Goal: Task Accomplishment & Management: Use online tool/utility

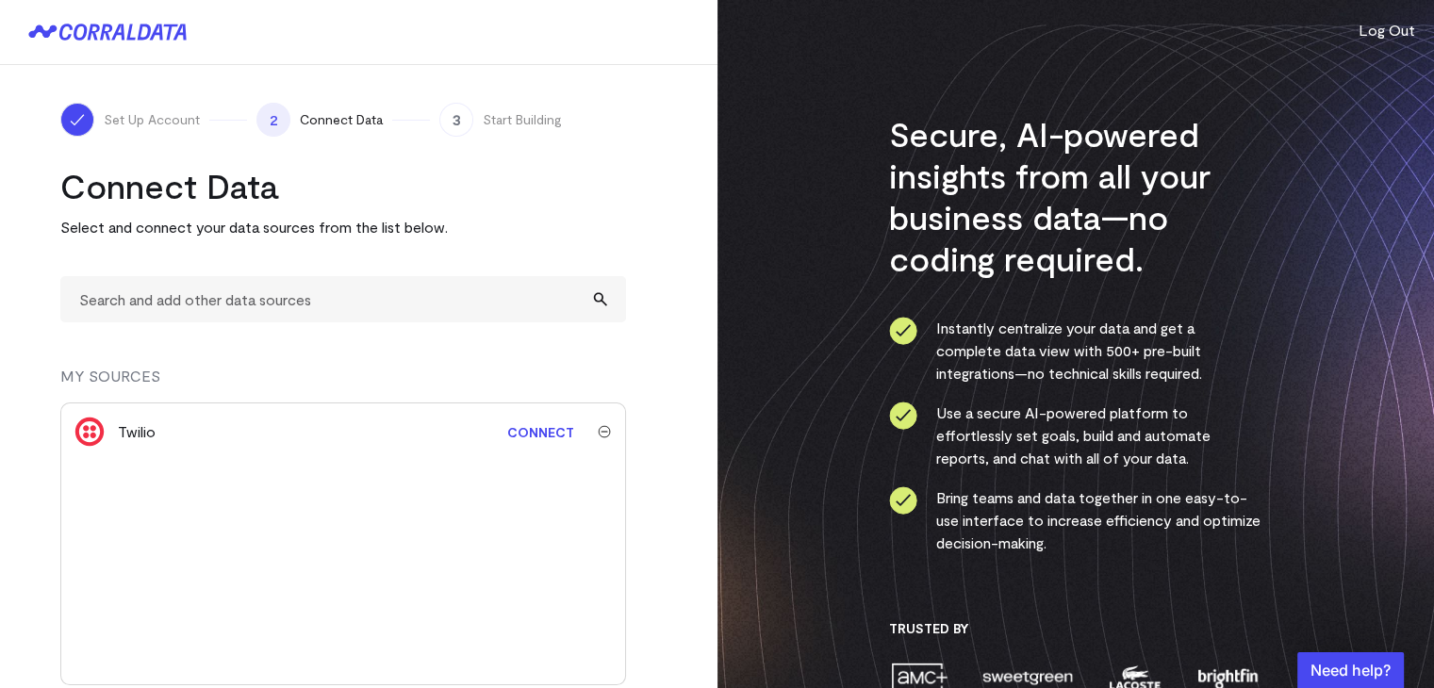
click at [552, 431] on link "Connect" at bounding box center [541, 432] width 86 height 35
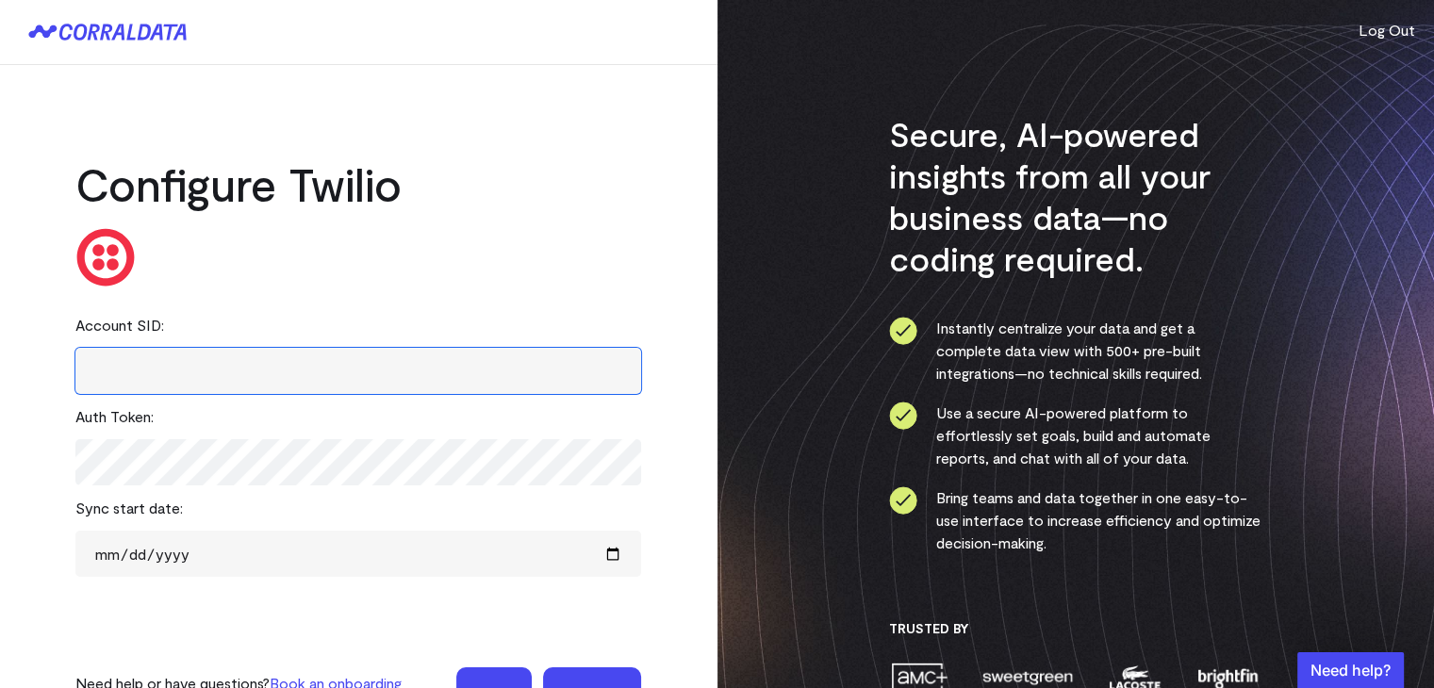
click at [228, 362] on input "text" at bounding box center [358, 371] width 566 height 46
paste input "ACa8ab168b2bdb925f2a8f8b496a9c5ca0"
type input "ACa8ab168b2bdb925f2a8f8b496a9c5ca0"
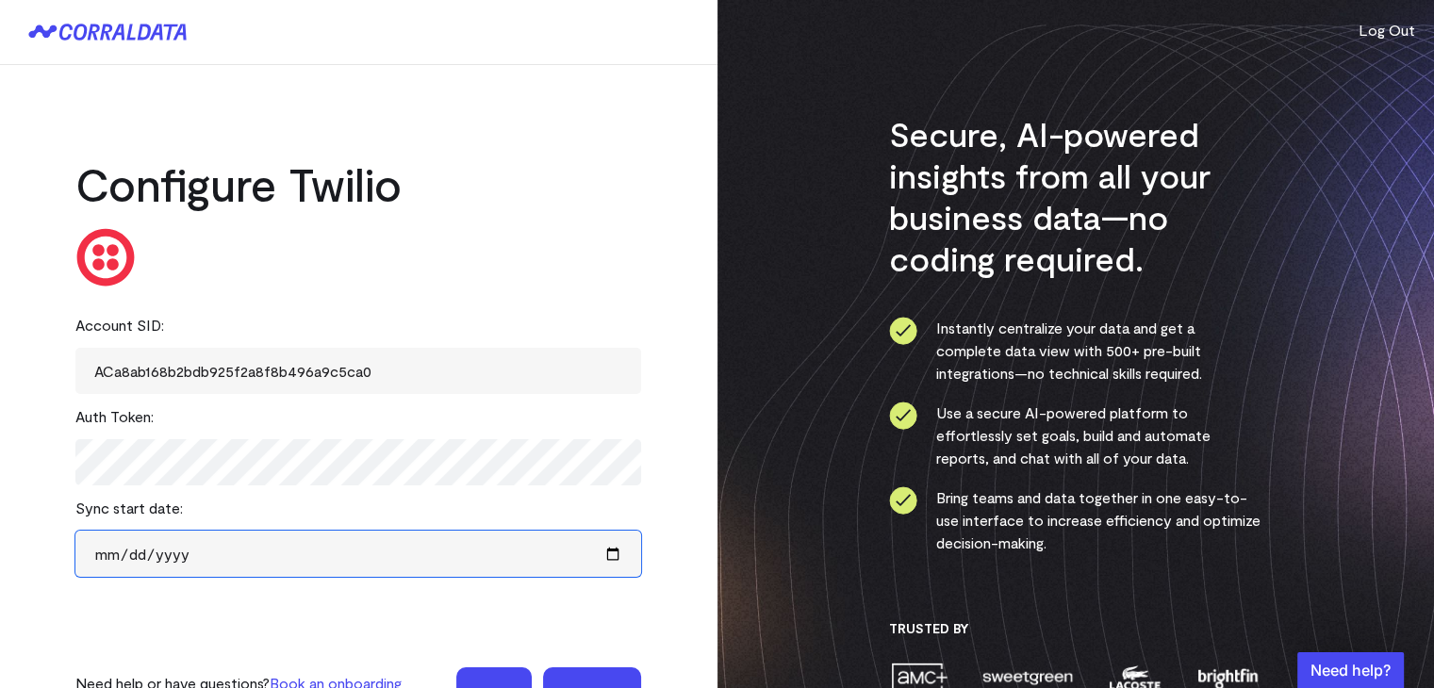
click at [309, 555] on input "date" at bounding box center [358, 554] width 566 height 46
type input "2022-12-01"
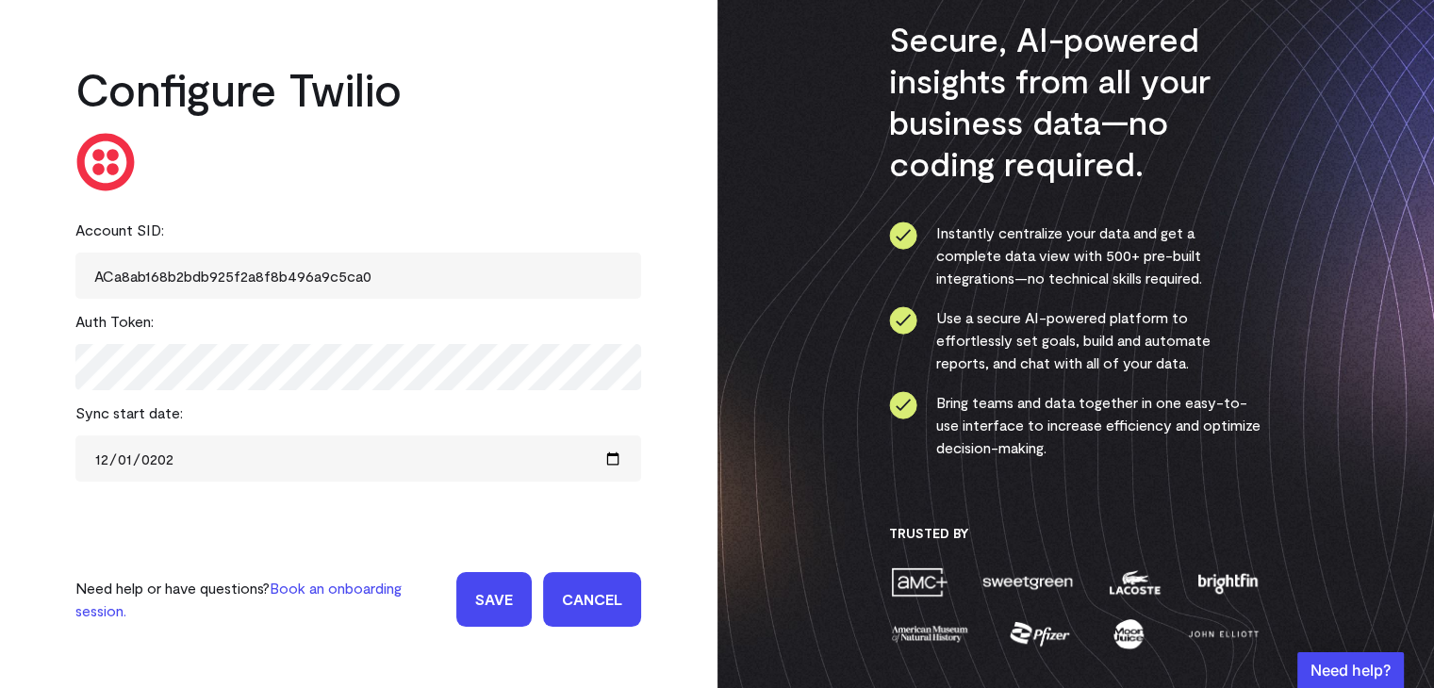
click at [490, 592] on input "Save" at bounding box center [493, 599] width 75 height 55
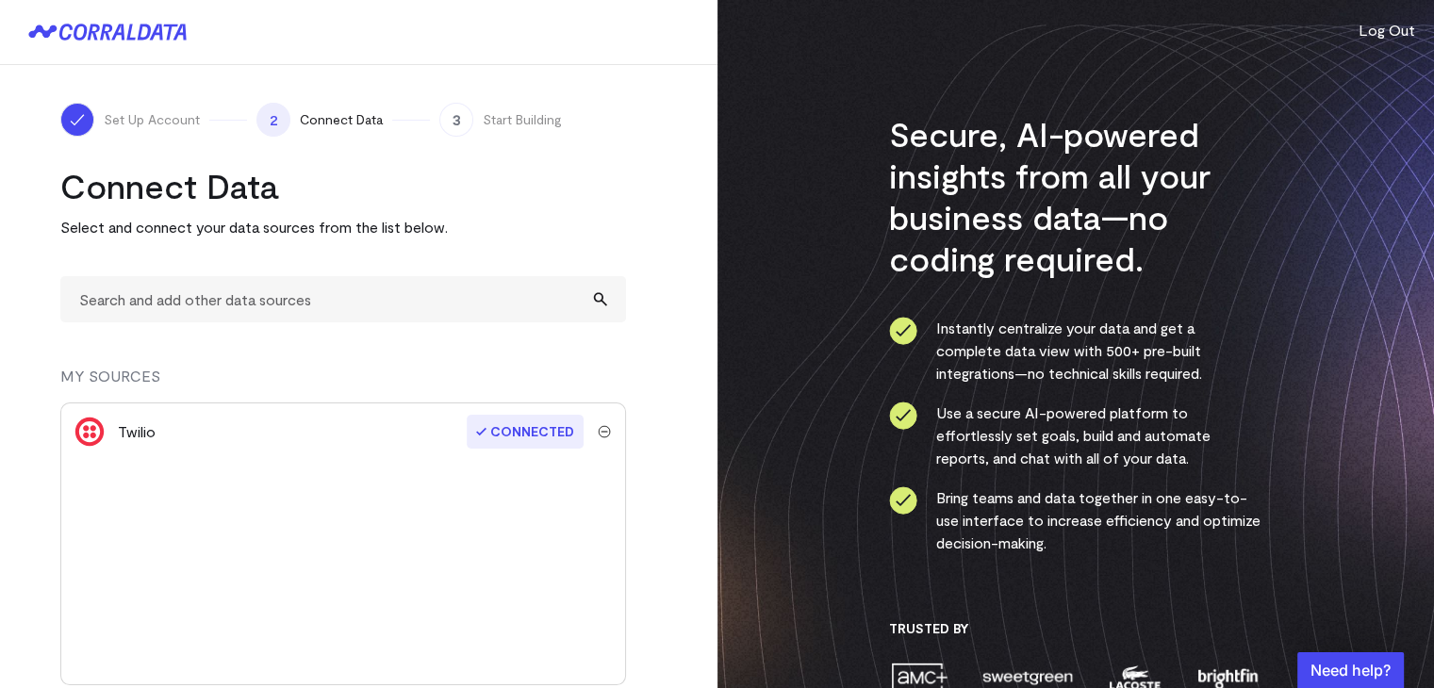
scroll to position [95, 0]
